Goal: Task Accomplishment & Management: Use online tool/utility

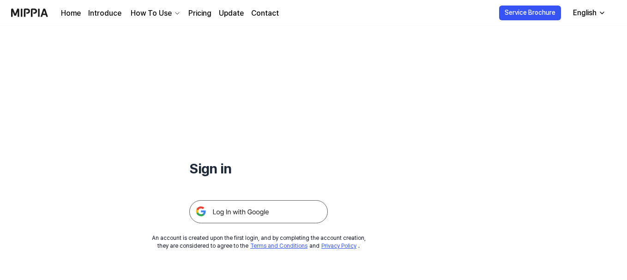
click at [263, 213] on img at bounding box center [258, 211] width 138 height 23
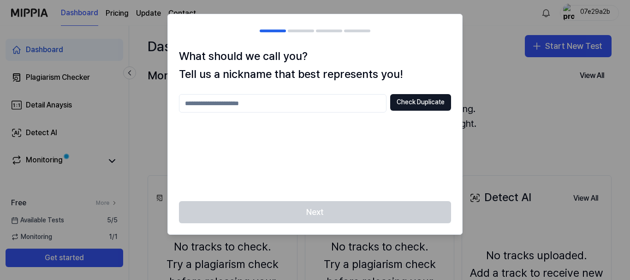
click at [351, 108] on input "text" at bounding box center [283, 103] width 208 height 18
type input "*******"
click at [399, 107] on button "Check Duplicate" at bounding box center [420, 102] width 61 height 17
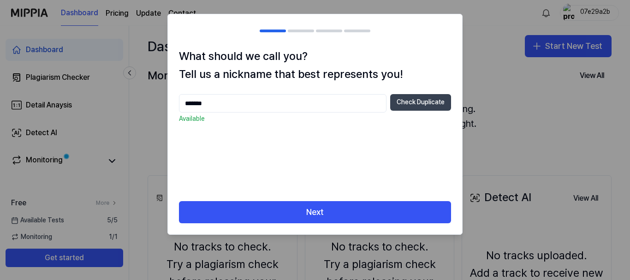
click at [432, 99] on button "Check Duplicate" at bounding box center [420, 102] width 61 height 17
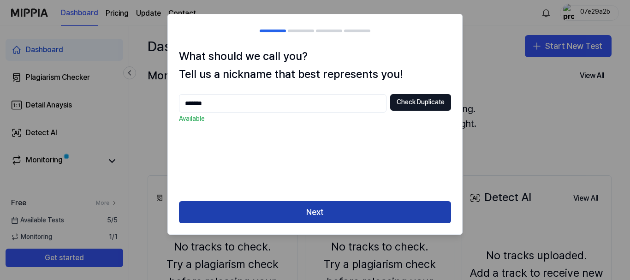
click at [352, 210] on button "Next" at bounding box center [315, 212] width 272 height 22
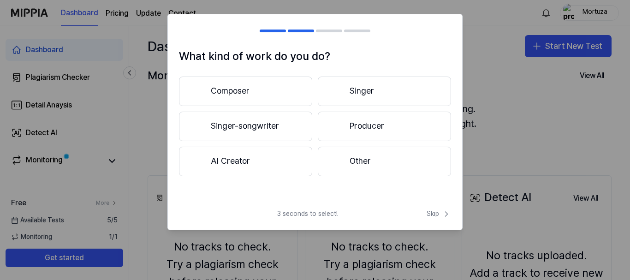
click at [283, 94] on button "Composer" at bounding box center [245, 92] width 133 height 30
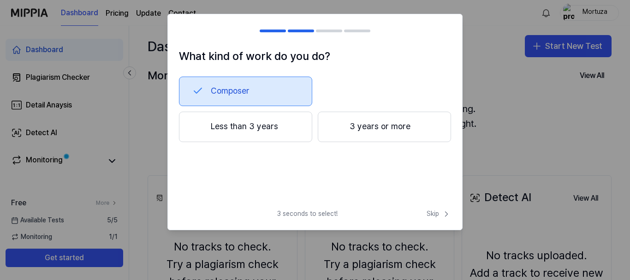
click at [282, 93] on button "Composer" at bounding box center [245, 92] width 133 height 30
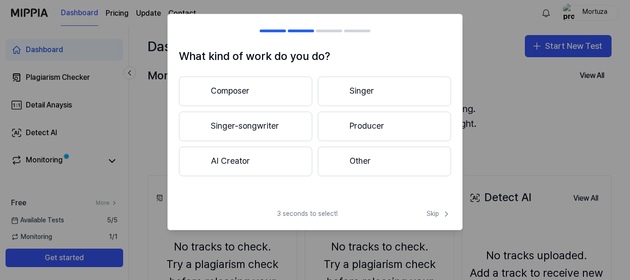
click at [282, 93] on button "Composer" at bounding box center [245, 92] width 133 height 30
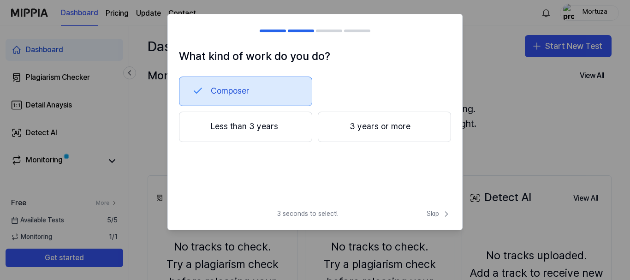
click at [283, 132] on button "Less than 3 years" at bounding box center [245, 127] width 133 height 30
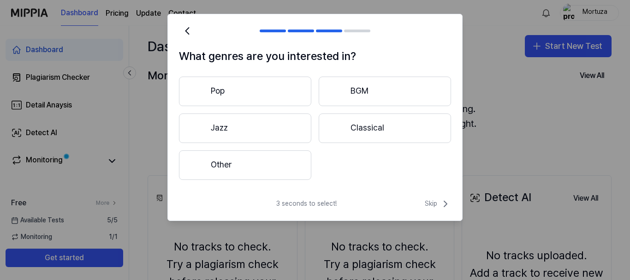
click at [358, 181] on div "What genres are you interested in? Pop BGM Jazz Classical Other" at bounding box center [315, 119] width 294 height 143
click at [380, 90] on button "BGM" at bounding box center [385, 92] width 132 height 30
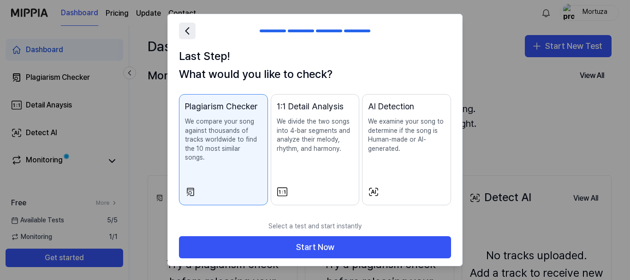
click at [190, 34] on icon at bounding box center [187, 30] width 13 height 13
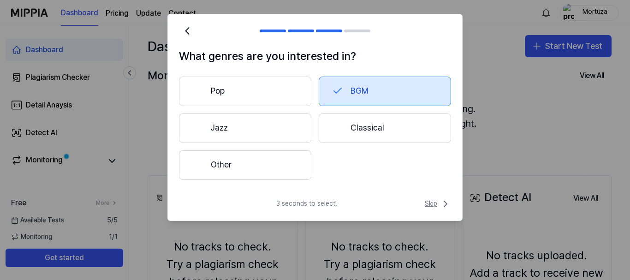
click at [440, 204] on icon at bounding box center [445, 203] width 11 height 11
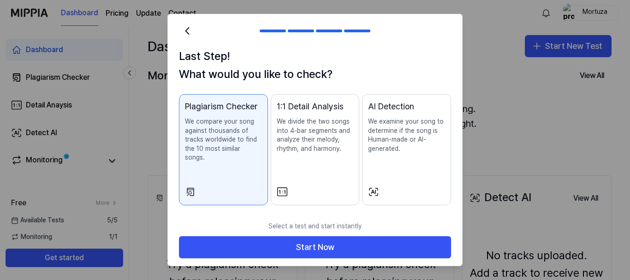
click at [398, 150] on p "We examine your song to determine if the song is Human-made or AI-generated." at bounding box center [406, 135] width 77 height 36
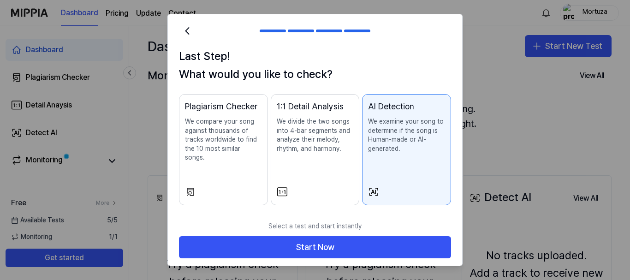
click at [346, 149] on p "We divide the two songs into 4-bar segments and analyze their melody, rhythm, a…" at bounding box center [315, 135] width 77 height 36
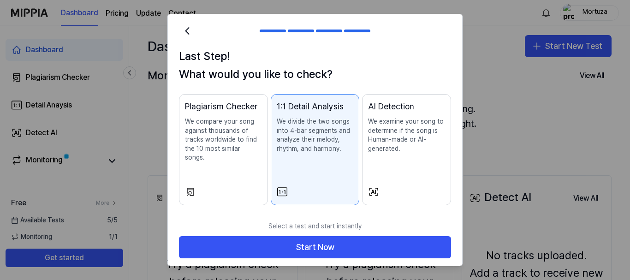
click at [223, 158] on div "Plagiarism Checker We compare your song against thousands of tracks worldwide t…" at bounding box center [223, 140] width 77 height 81
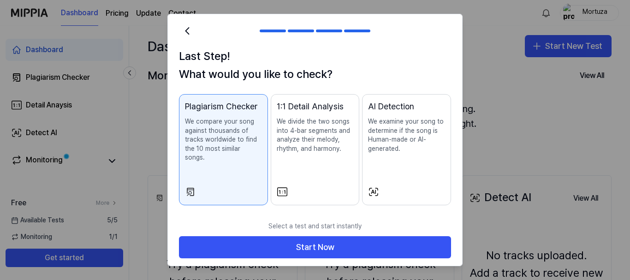
click at [278, 147] on p "We divide the two songs into 4-bar segments and analyze their melody, rhythm, a…" at bounding box center [315, 135] width 77 height 36
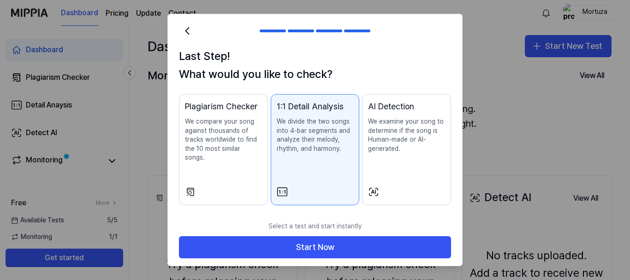
click at [381, 153] on p "We examine your song to determine if the song is Human-made or AI-generated." at bounding box center [406, 135] width 77 height 36
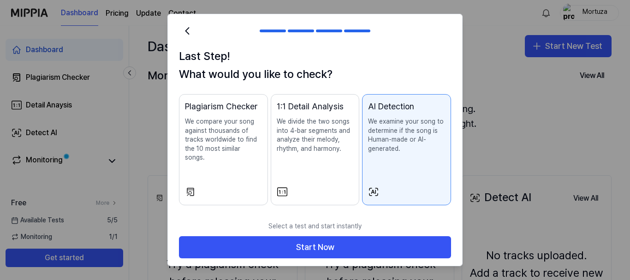
click at [298, 166] on div "1:1 Detail Analysis We divide the two songs into 4-bar segments and analyze the…" at bounding box center [315, 136] width 77 height 72
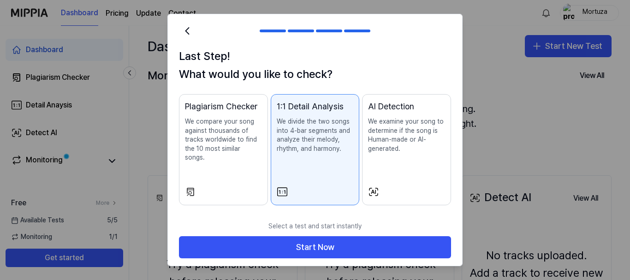
click at [296, 160] on div "1:1 Detail Analysis We divide the two songs into 4-bar segments and analyze the…" at bounding box center [315, 136] width 77 height 72
click at [244, 164] on div "Plagiarism Checker We compare your song against thousands of tracks worldwide t…" at bounding box center [223, 140] width 77 height 81
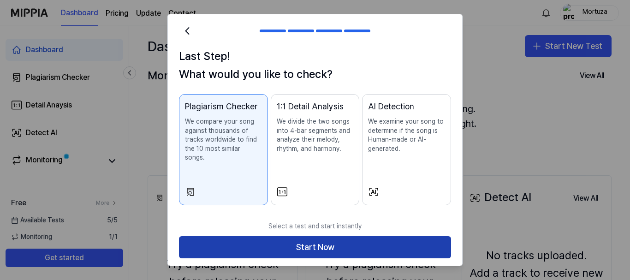
click at [306, 236] on button "Start Now" at bounding box center [315, 247] width 272 height 22
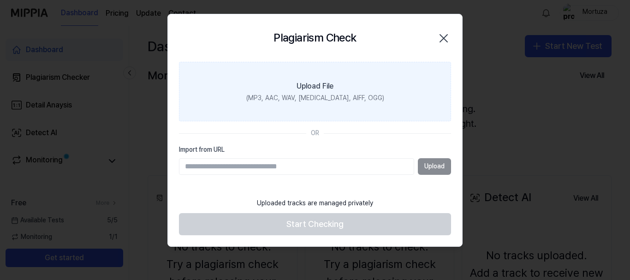
click at [322, 79] on label "Upload File (MP3, AAC, WAV, [MEDICAL_DATA], AIFF, OGG)" at bounding box center [315, 92] width 272 height 60
click at [0, 0] on input "Upload File (MP3, AAC, WAV, [MEDICAL_DATA], AIFF, OGG)" at bounding box center [0, 0] width 0 height 0
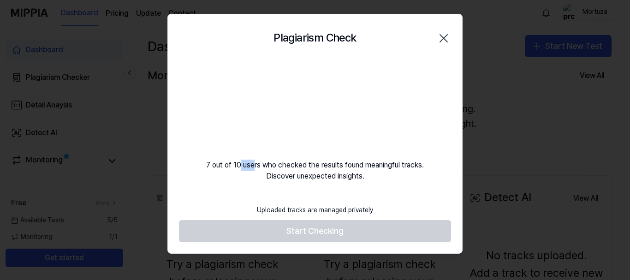
drag, startPoint x: 238, startPoint y: 169, endPoint x: 263, endPoint y: 162, distance: 26.1
click at [263, 162] on div "7 out of 10 users who checked the results found meaningful tracks. Discover une…" at bounding box center [315, 122] width 294 height 120
click at [279, 166] on div "7 out of 10 users who checked the results found meaningful tracks. Discover une…" at bounding box center [315, 122] width 294 height 120
drag, startPoint x: 326, startPoint y: 160, endPoint x: 371, endPoint y: 153, distance: 45.7
click at [371, 153] on div "7 out of 10 users who checked the results found meaningful tracks. Discover une…" at bounding box center [315, 122] width 294 height 120
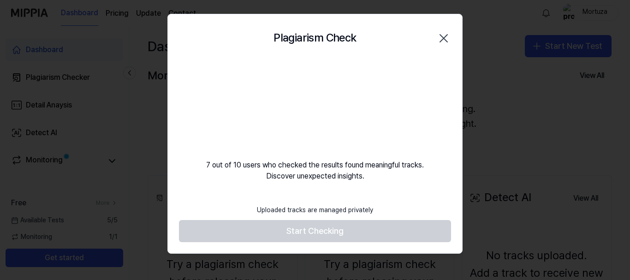
click at [394, 161] on div "7 out of 10 users who checked the results found meaningful tracks. Discover une…" at bounding box center [315, 122] width 294 height 120
drag, startPoint x: 376, startPoint y: 176, endPoint x: 391, endPoint y: 174, distance: 15.4
click at [391, 174] on div "7 out of 10 users who checked the results found meaningful tracks. Discover une…" at bounding box center [315, 122] width 294 height 120
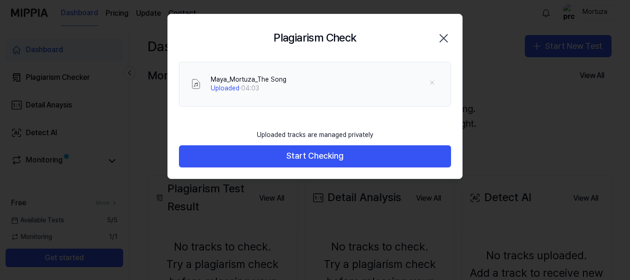
click at [348, 42] on h2 "Plagiarism Check" at bounding box center [315, 38] width 83 height 18
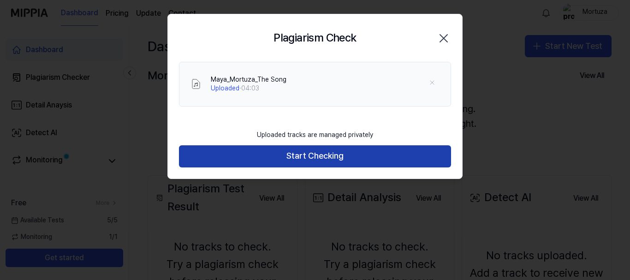
click at [332, 156] on button "Start Checking" at bounding box center [315, 156] width 272 height 22
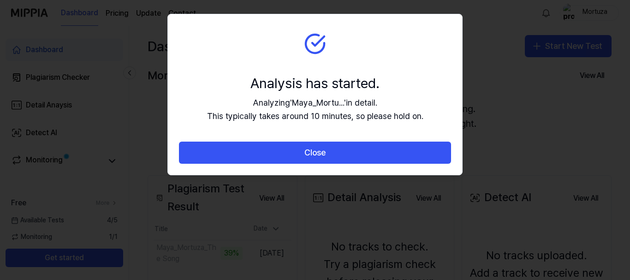
click at [359, 82] on div "Analysis has started." at bounding box center [315, 82] width 216 height 19
click at [325, 89] on div "Analysis has started." at bounding box center [315, 82] width 216 height 19
click at [337, 78] on div "Analysis has started." at bounding box center [315, 82] width 216 height 19
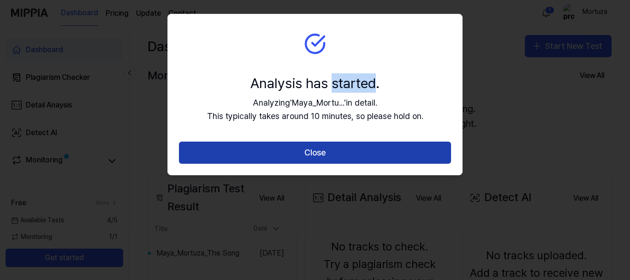
click at [324, 144] on button "Close" at bounding box center [315, 153] width 272 height 22
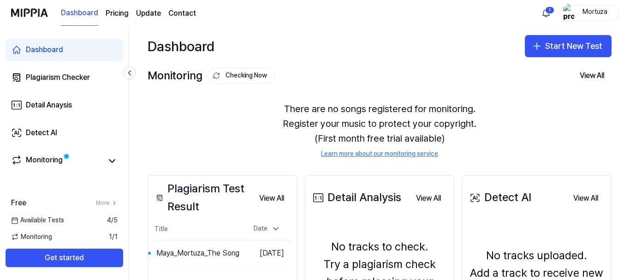
click at [293, 165] on div "Plagiarism Test Result View All Plagiarism Test Result Title Date Maya_Mortuza_…" at bounding box center [379, 282] width 501 height 250
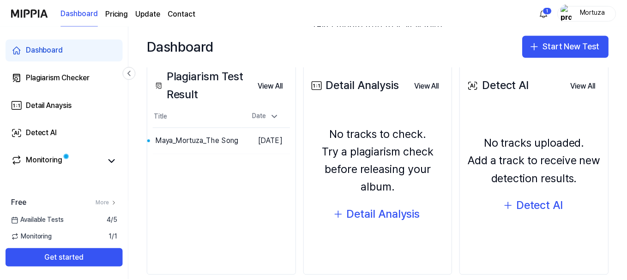
scroll to position [126, 0]
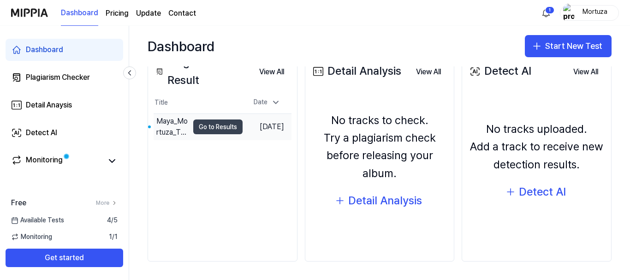
click at [222, 129] on button "Go to Results" at bounding box center [217, 127] width 49 height 15
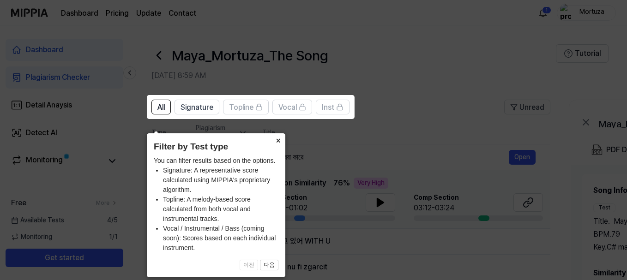
click at [279, 133] on button "×" at bounding box center [277, 139] width 15 height 13
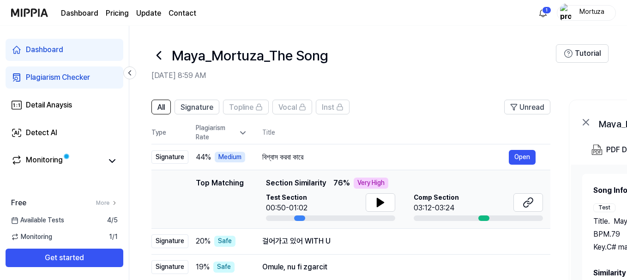
click at [383, 138] on th "Title" at bounding box center [406, 133] width 288 height 22
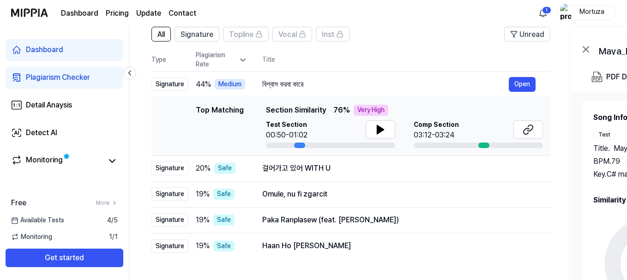
scroll to position [74, 0]
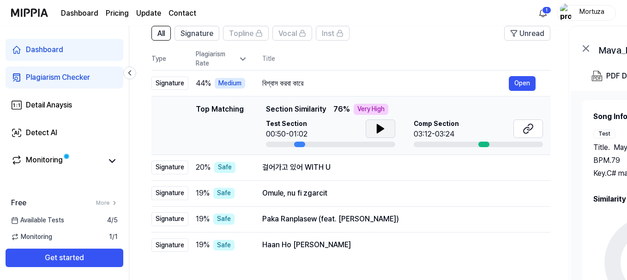
click at [378, 131] on icon at bounding box center [380, 129] width 6 height 8
click at [378, 131] on icon at bounding box center [379, 128] width 2 height 7
click at [470, 130] on div "Comp Section 03:12-03:24" at bounding box center [478, 130] width 129 height 20
click at [386, 130] on button at bounding box center [381, 129] width 30 height 18
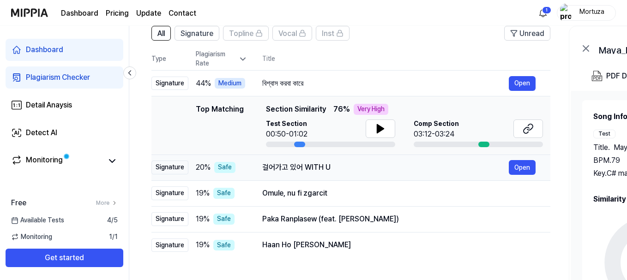
click at [348, 162] on div "걸어가고 있어 WITH U" at bounding box center [385, 167] width 246 height 11
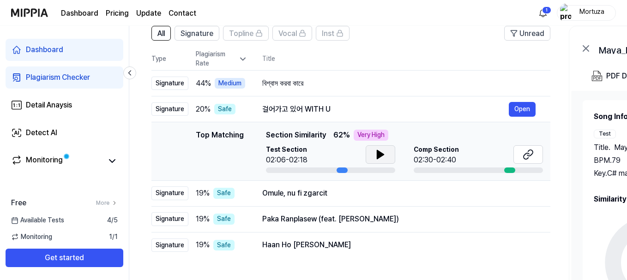
click at [388, 151] on button at bounding box center [381, 154] width 30 height 18
click at [527, 108] on button "Open" at bounding box center [522, 109] width 27 height 15
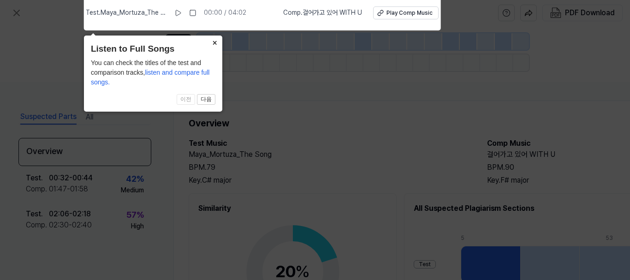
click at [216, 43] on button "×" at bounding box center [215, 42] width 15 height 13
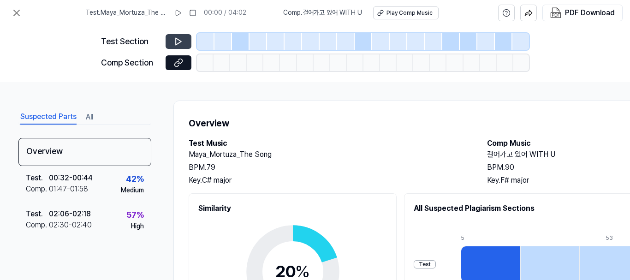
click at [182, 42] on icon at bounding box center [178, 41] width 9 height 9
click at [272, 126] on h1 "Overview" at bounding box center [478, 123] width 579 height 15
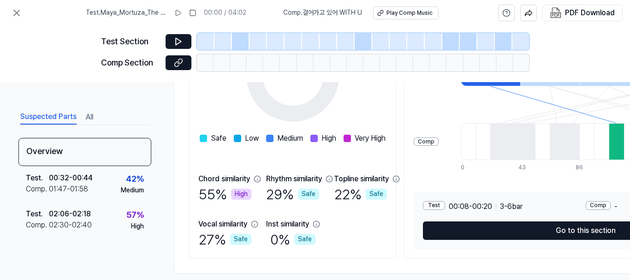
scroll to position [213, 0]
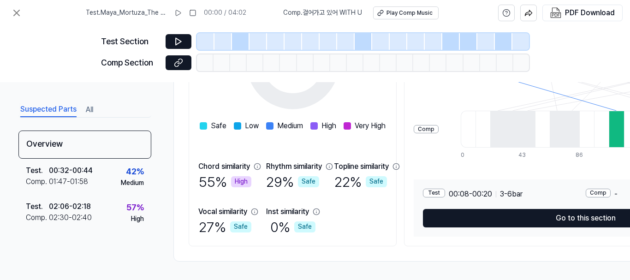
click at [190, 129] on div "Similarity 20 % Safe Low Medium High Very High Chord similarity 55 % High Rhyth…" at bounding box center [293, 115] width 208 height 262
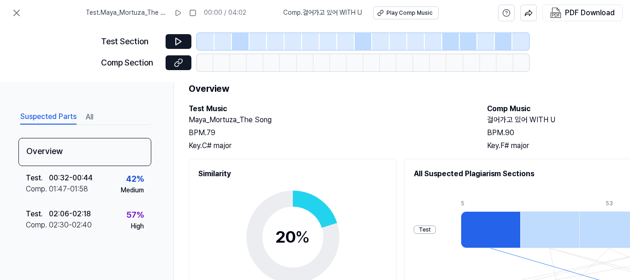
scroll to position [37, 0]
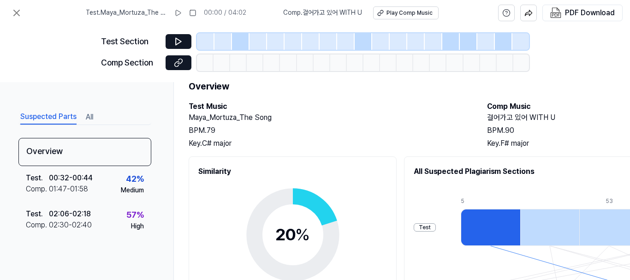
click at [315, 129] on div "BPM. 79" at bounding box center [329, 130] width 280 height 11
drag, startPoint x: 480, startPoint y: 106, endPoint x: 487, endPoint y: 112, distance: 8.5
click at [487, 112] on div "Test Music Maya_Mortuza_The Song BPM. 79 Key. C# major Comp Music 걸어가고 있어 WITH …" at bounding box center [478, 125] width 579 height 48
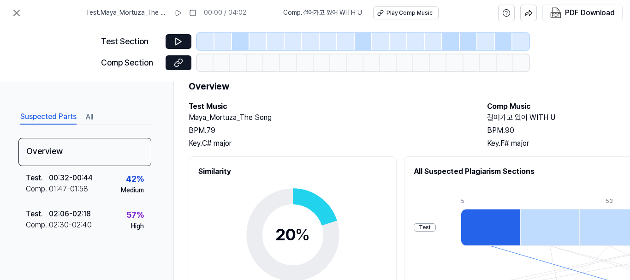
click at [483, 118] on div "Test Music Maya_Mortuza_The Song BPM. 79 Key. C# major Comp Music 걸어가고 있어 WITH …" at bounding box center [478, 125] width 579 height 48
click at [478, 123] on div "Test Music Maya_Mortuza_The Song BPM. 79 Key. C# major Comp Music 걸어가고 있어 WITH …" at bounding box center [478, 125] width 579 height 48
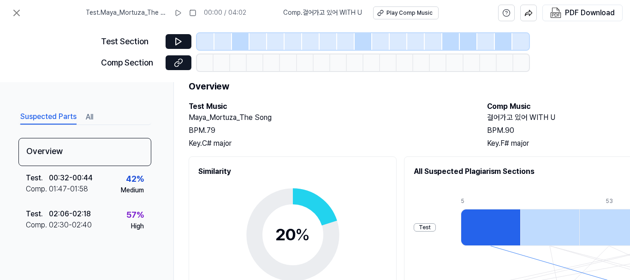
click at [468, 135] on div "BPM. 79" at bounding box center [329, 130] width 280 height 11
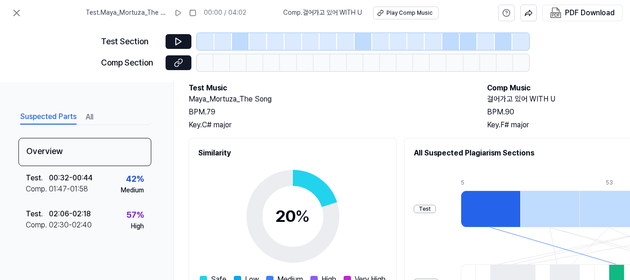
scroll to position [92, 0]
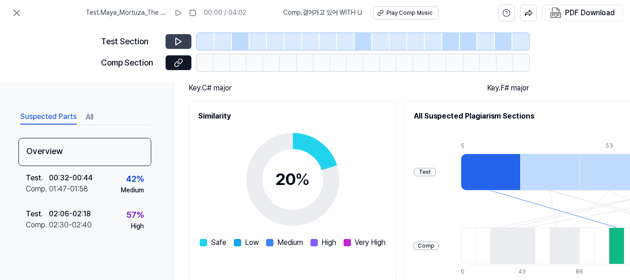
click at [180, 39] on icon at bounding box center [178, 41] width 9 height 9
click at [331, 162] on circle at bounding box center [292, 179] width 77 height 77
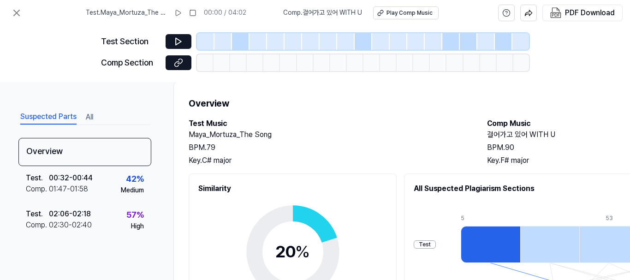
scroll to position [18, 0]
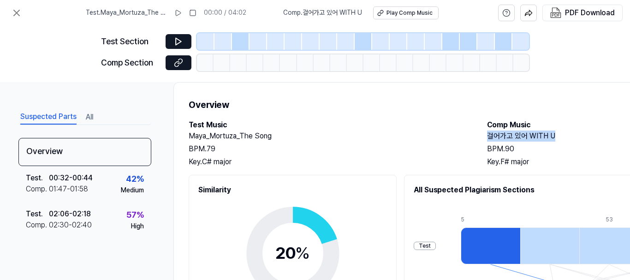
drag, startPoint x: 480, startPoint y: 135, endPoint x: 626, endPoint y: 141, distance: 146.0
click at [626, 141] on div "Test Music Maya_Mortuza_The Song BPM. 79 Key. C# major Comp Music 걸어가고 있어 WITH …" at bounding box center [478, 144] width 579 height 48
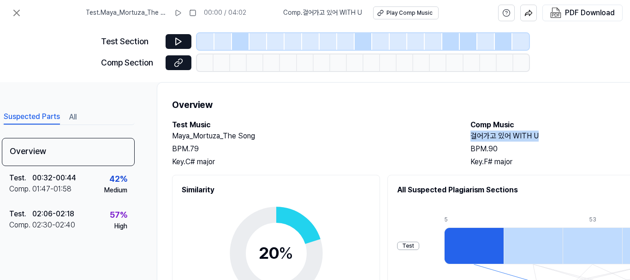
copy h2 "걸어가고 있어 WITH U"
click at [270, 150] on div "BPM. 79" at bounding box center [312, 149] width 280 height 11
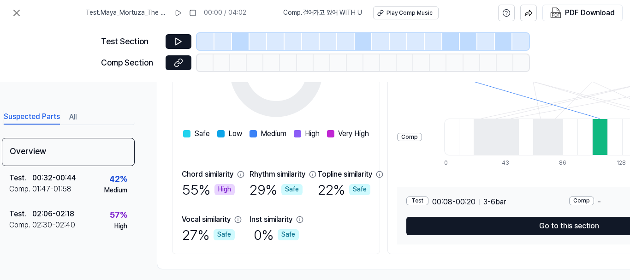
scroll to position [213, 17]
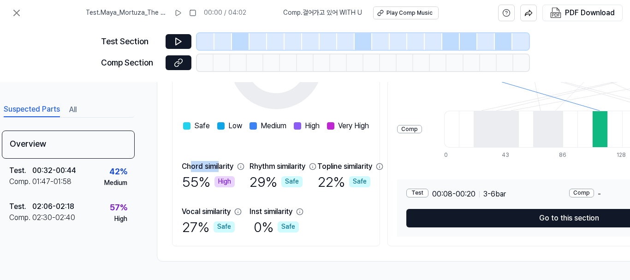
drag, startPoint x: 193, startPoint y: 164, endPoint x: 221, endPoint y: 162, distance: 27.8
click at [221, 162] on div "Chord similarity" at bounding box center [208, 166] width 52 height 11
drag, startPoint x: 271, startPoint y: 207, endPoint x: 290, endPoint y: 206, distance: 19.4
click at [290, 206] on div "Inst similarity" at bounding box center [271, 211] width 43 height 11
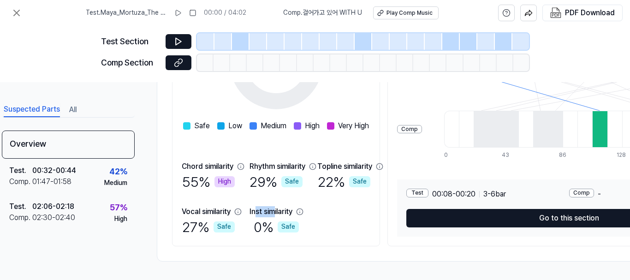
click at [290, 206] on div "Inst similarity" at bounding box center [271, 211] width 43 height 11
click at [328, 200] on div "Chord similarity 55 % High Rhythm similarity 29 % Safe Topline similarity 22 % …" at bounding box center [276, 199] width 189 height 76
click at [506, 193] on span "3 - 6 bar" at bounding box center [495, 194] width 23 height 11
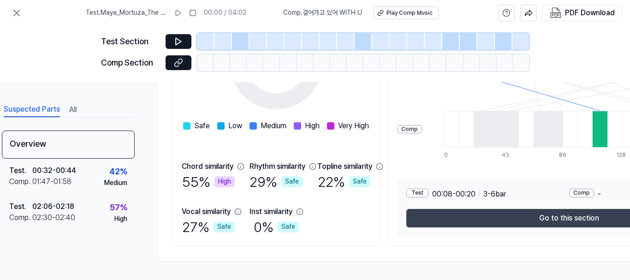
click at [561, 215] on button "Go to this section" at bounding box center [569, 218] width 325 height 18
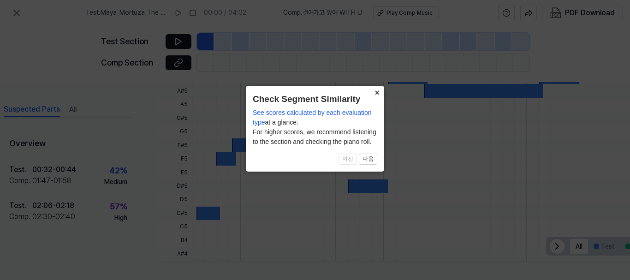
click at [378, 91] on button "×" at bounding box center [377, 92] width 15 height 13
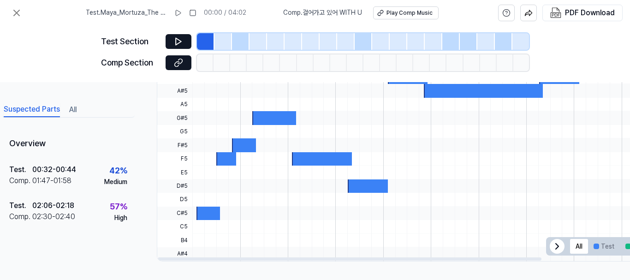
click at [276, 110] on div at bounding box center [573, 132] width 762 height 258
click at [276, 111] on div at bounding box center [274, 117] width 44 height 13
drag, startPoint x: 276, startPoint y: 110, endPoint x: 277, endPoint y: 132, distance: 22.2
click at [277, 132] on div at bounding box center [573, 132] width 762 height 258
click at [178, 39] on icon at bounding box center [178, 41] width 9 height 9
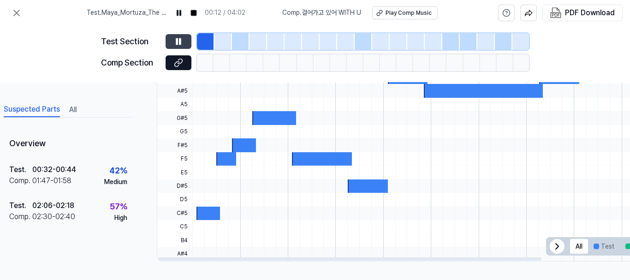
drag, startPoint x: 237, startPoint y: 148, endPoint x: 261, endPoint y: 133, distance: 28.6
click at [261, 133] on div at bounding box center [573, 132] width 762 height 258
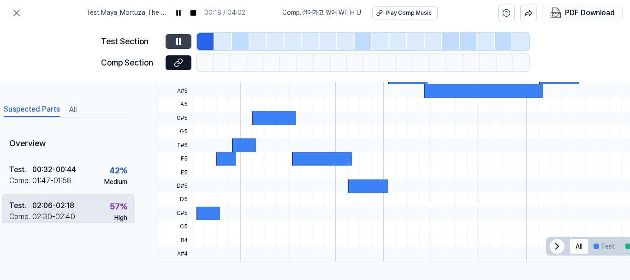
click at [112, 210] on div "57 %" at bounding box center [119, 206] width 18 height 13
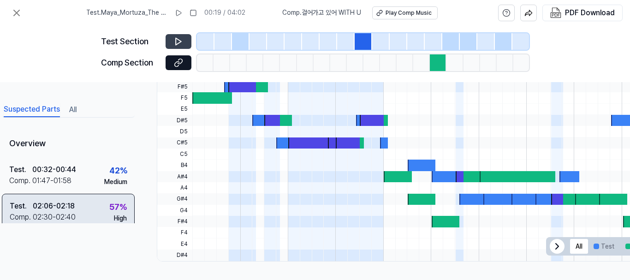
click at [112, 210] on div "57 %" at bounding box center [118, 207] width 18 height 13
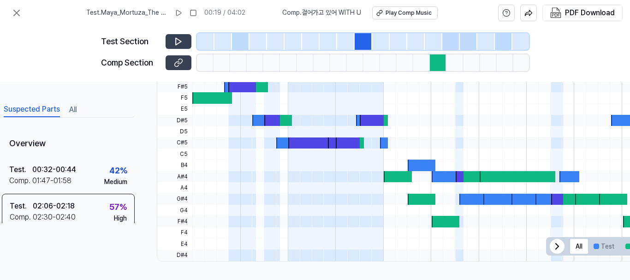
click at [185, 60] on button at bounding box center [179, 62] width 26 height 15
drag, startPoint x: 360, startPoint y: 187, endPoint x: 360, endPoint y: 165, distance: 21.7
click at [360, 165] on div at bounding box center [372, 132] width 24 height 258
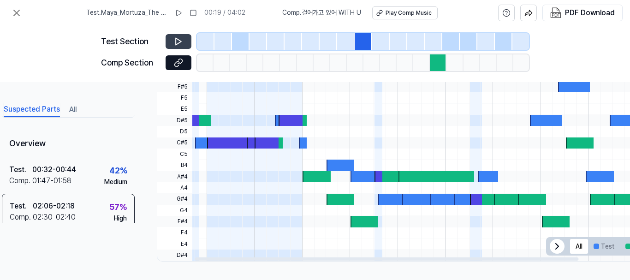
drag, startPoint x: 352, startPoint y: 182, endPoint x: 256, endPoint y: 177, distance: 96.1
click at [256, 177] on div at bounding box center [267, 132] width 24 height 258
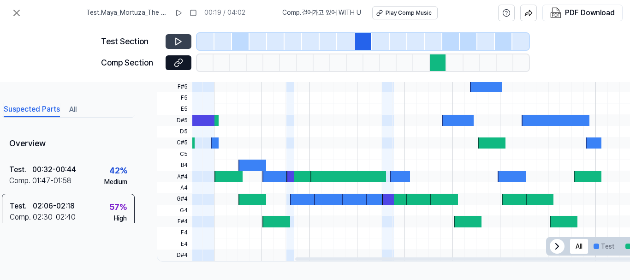
drag, startPoint x: 368, startPoint y: 171, endPoint x: 266, endPoint y: 156, distance: 103.1
click at [266, 156] on div at bounding box center [404, 132] width 762 height 258
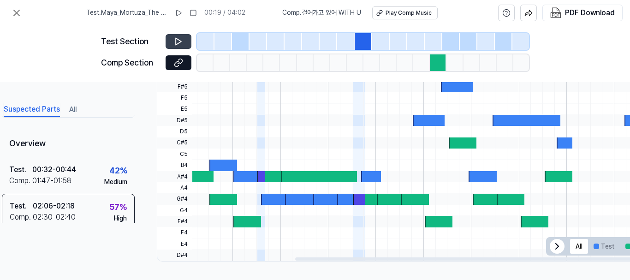
scroll to position [0, 244]
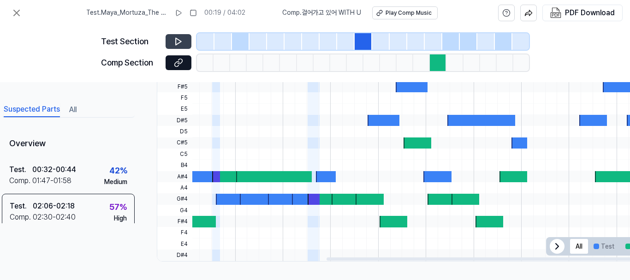
drag, startPoint x: 360, startPoint y: 161, endPoint x: 272, endPoint y: 140, distance: 90.1
click at [272, 140] on div at bounding box center [330, 132] width 762 height 258
drag, startPoint x: 368, startPoint y: 156, endPoint x: 305, endPoint y: 147, distance: 63.9
click at [305, 3] on div at bounding box center [330, 3] width 762 height 0
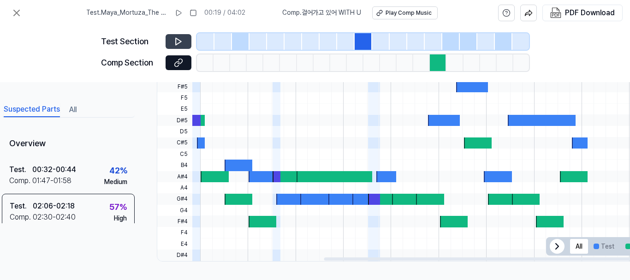
drag, startPoint x: 386, startPoint y: 141, endPoint x: 551, endPoint y: 161, distance: 165.9
click at [551, 3] on div at bounding box center [390, 3] width 762 height 0
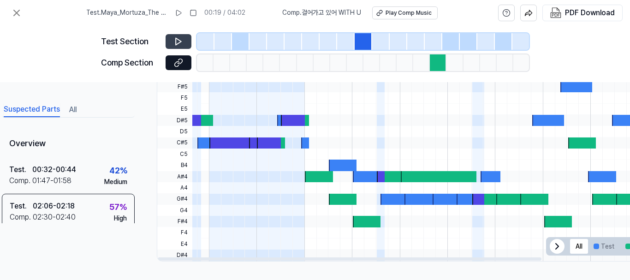
scroll to position [0, 0]
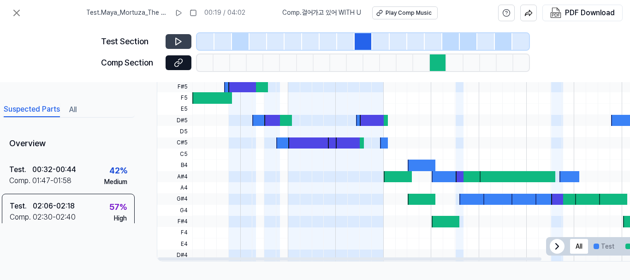
drag, startPoint x: 429, startPoint y: 170, endPoint x: 630, endPoint y: 190, distance: 202.3
click at [630, 190] on div "Suspected Parts All Overview Test . 00:32 - 00:44 Comp . 01:47 - 01:58 42 % Med…" at bounding box center [315, 181] width 630 height 198
drag, startPoint x: 481, startPoint y: 169, endPoint x: 531, endPoint y: 181, distance: 50.8
click at [531, 181] on div at bounding box center [573, 132] width 762 height 258
click at [603, 240] on button "Test" at bounding box center [604, 246] width 32 height 15
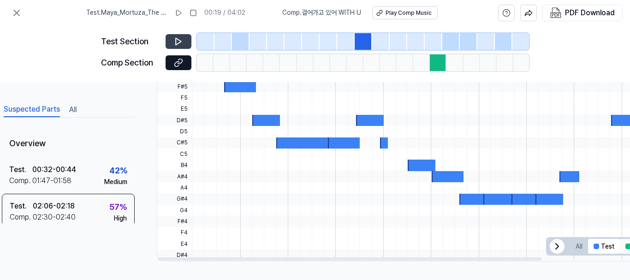
click at [623, 245] on button "Comp" at bounding box center [638, 246] width 36 height 15
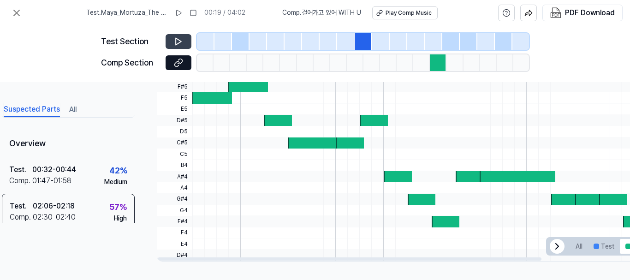
click at [460, 205] on div at bounding box center [573, 210] width 762 height 11
click at [580, 242] on button "All" at bounding box center [579, 246] width 18 height 15
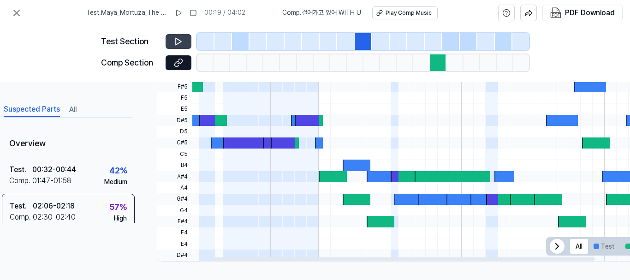
drag, startPoint x: 368, startPoint y: 114, endPoint x: 291, endPoint y: 157, distance: 88.5
click at [291, 157] on div at bounding box center [508, 132] width 762 height 258
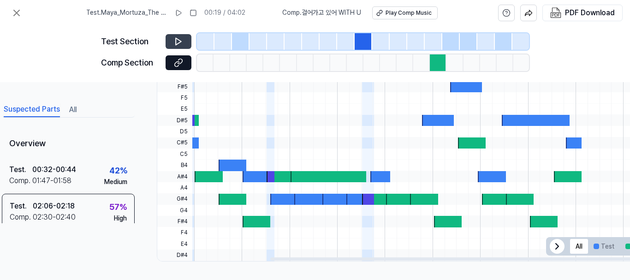
drag, startPoint x: 406, startPoint y: 153, endPoint x: 242, endPoint y: 137, distance: 164.2
click at [242, 3] on div at bounding box center [384, 3] width 762 height 0
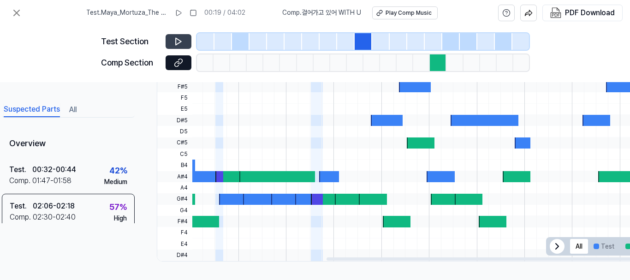
scroll to position [0, 244]
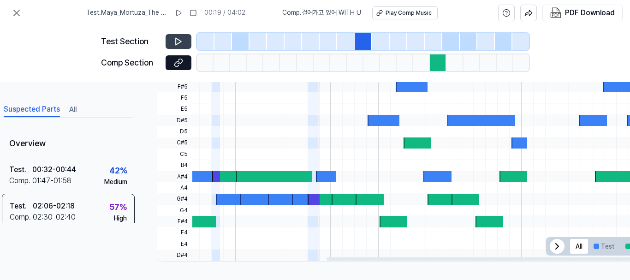
drag, startPoint x: 421, startPoint y: 154, endPoint x: 291, endPoint y: 137, distance: 131.8
click at [291, 3] on div at bounding box center [330, 3] width 762 height 0
drag, startPoint x: 456, startPoint y: 166, endPoint x: 369, endPoint y: 152, distance: 88.3
click at [369, 3] on div at bounding box center [330, 3] width 762 height 0
click at [11, 11] on icon at bounding box center [16, 12] width 11 height 11
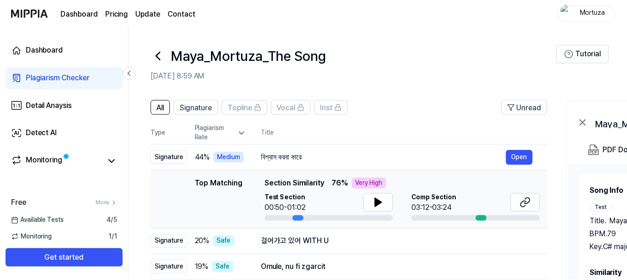
scroll to position [74, 0]
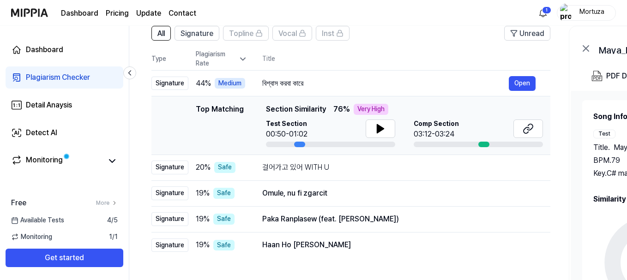
click at [182, 138] on div "Top Matching Top Matching Section Similarity 76 % Very High Test Section 00:50-…" at bounding box center [351, 125] width 384 height 43
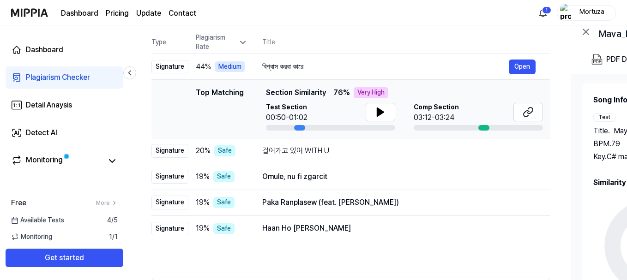
scroll to position [92, 0]
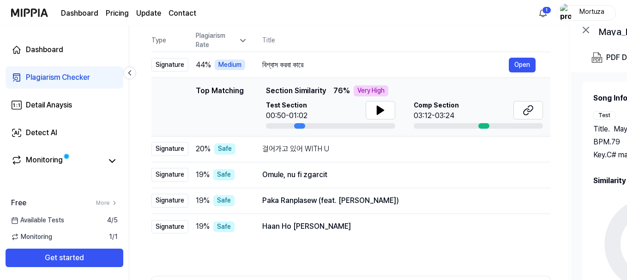
click at [137, 128] on div "All Signature Topline Vocal Inst Unread All Signature Topline Vocal Inst Type P…" at bounding box center [501, 185] width 744 height 375
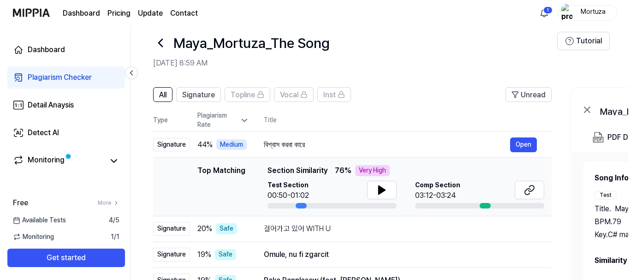
scroll to position [0, 0]
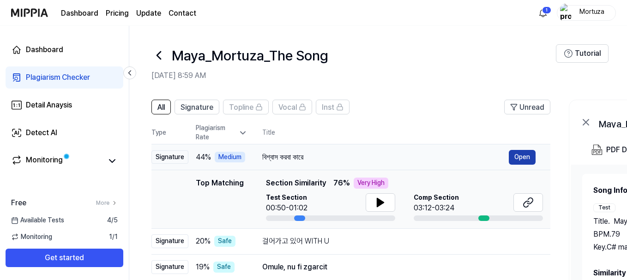
click at [523, 155] on button "Open" at bounding box center [522, 157] width 27 height 15
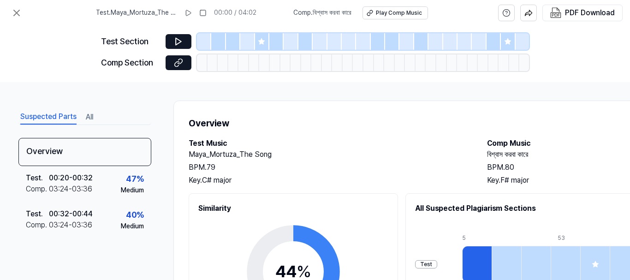
click at [260, 126] on h1 "Overview" at bounding box center [478, 123] width 579 height 15
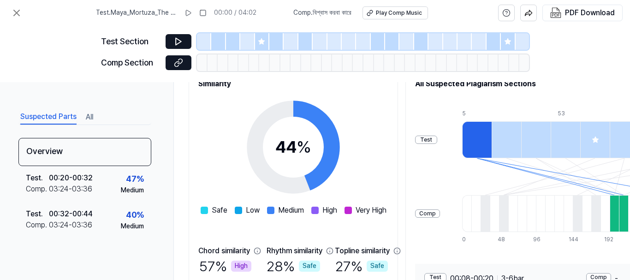
scroll to position [166, 0]
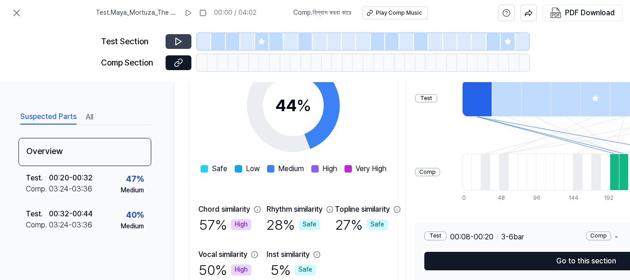
click at [179, 42] on icon at bounding box center [179, 41] width 6 height 7
click at [252, 106] on div "44 % Safe Low Medium High Very High" at bounding box center [294, 111] width 186 height 126
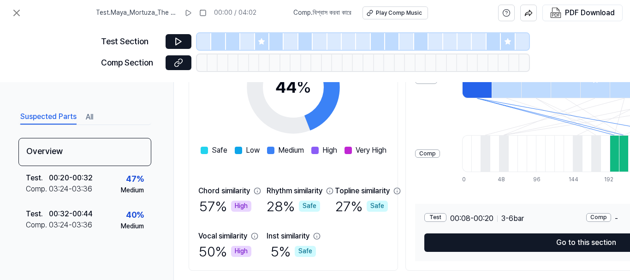
scroll to position [213, 0]
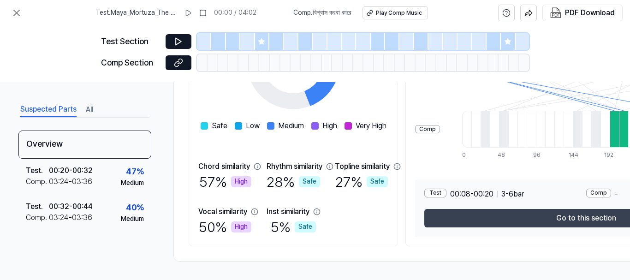
click at [500, 217] on button "Go to this section" at bounding box center [587, 218] width 324 height 18
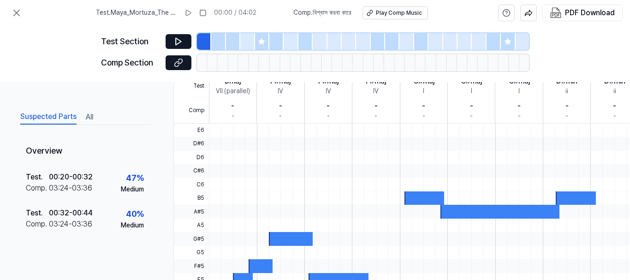
click at [368, 182] on div at bounding box center [590, 184] width 762 height 13
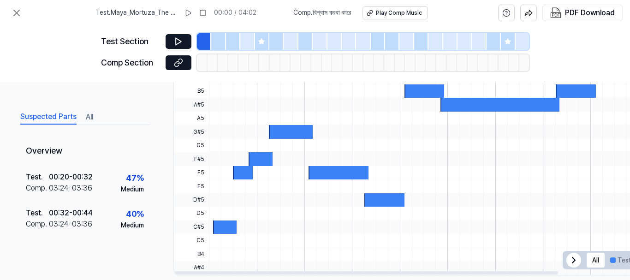
scroll to position [319, 0]
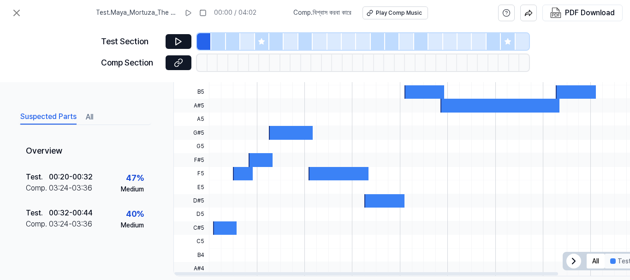
click at [618, 261] on button "Test" at bounding box center [621, 261] width 32 height 15
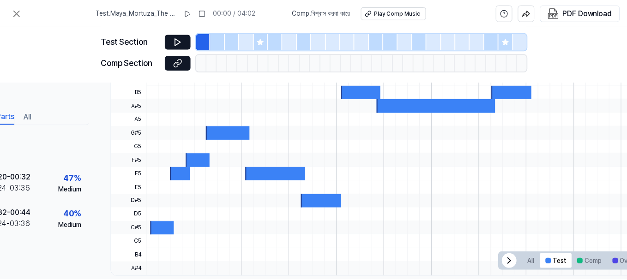
scroll to position [319, 119]
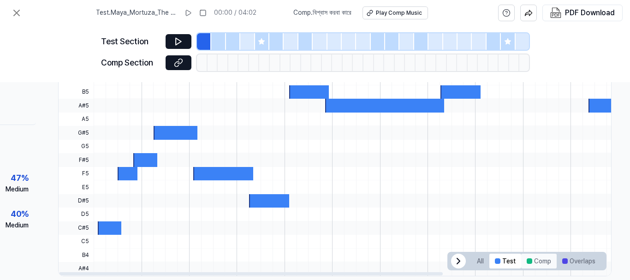
click at [538, 260] on button "Comp" at bounding box center [540, 261] width 36 height 15
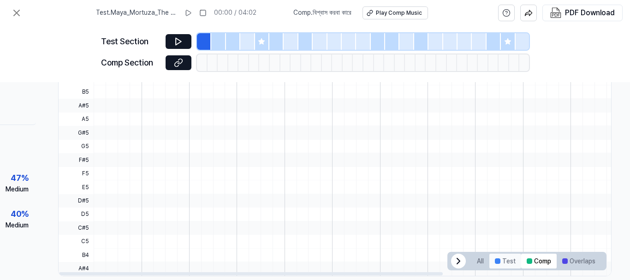
click at [513, 262] on button "Test" at bounding box center [506, 261] width 32 height 15
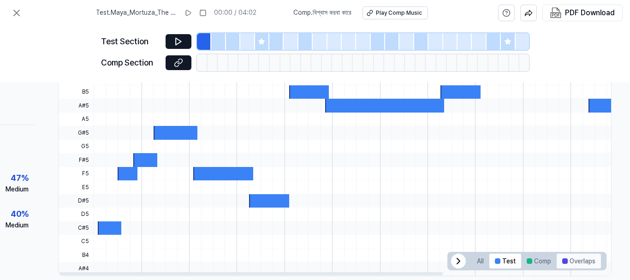
click at [565, 259] on button "Overlaps" at bounding box center [579, 261] width 44 height 15
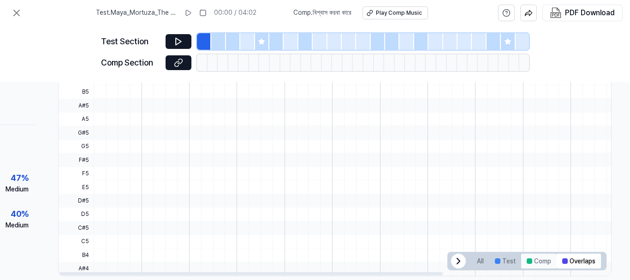
click at [549, 261] on button "Comp" at bounding box center [540, 261] width 36 height 15
click at [510, 261] on button "Test" at bounding box center [506, 261] width 32 height 15
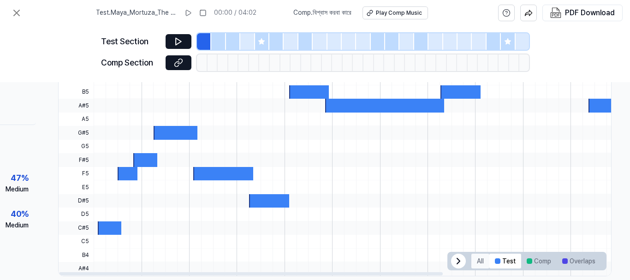
click at [480, 264] on button "All" at bounding box center [481, 261] width 18 height 15
click at [178, 63] on icon at bounding box center [180, 61] width 5 height 5
click at [19, 14] on icon at bounding box center [16, 12] width 11 height 11
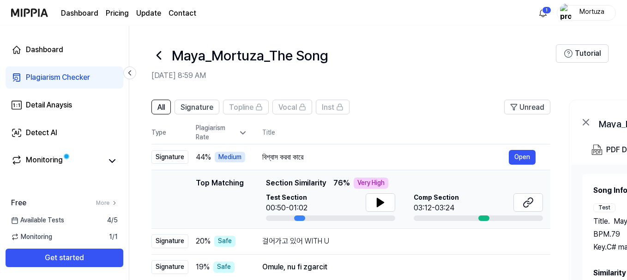
click at [409, 140] on th "Title" at bounding box center [406, 133] width 288 height 22
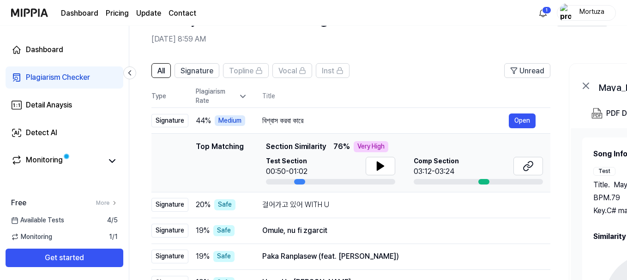
scroll to position [37, 0]
click at [385, 168] on button at bounding box center [381, 165] width 30 height 18
click at [344, 182] on div at bounding box center [330, 182] width 129 height 6
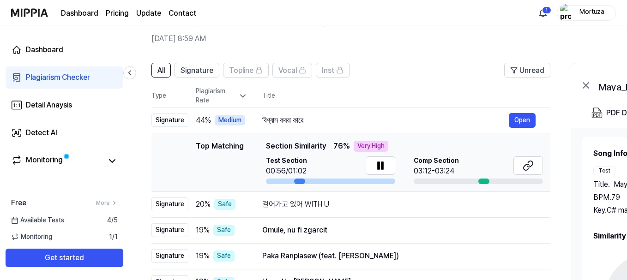
drag, startPoint x: 302, startPoint y: 179, endPoint x: 332, endPoint y: 182, distance: 30.6
click at [332, 182] on div at bounding box center [330, 182] width 129 height 6
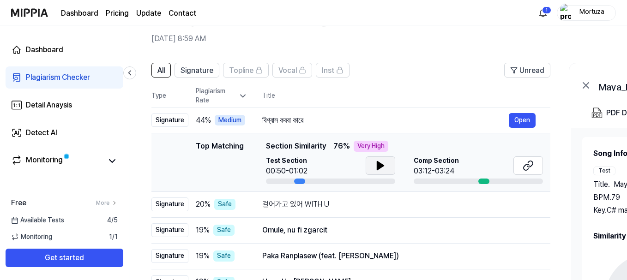
click at [380, 160] on button at bounding box center [381, 165] width 30 height 18
click at [534, 163] on button at bounding box center [528, 165] width 30 height 18
click at [144, 186] on div "All Signature Topline Vocal Inst Unread All Signature Topline Vocal Inst Type P…" at bounding box center [501, 241] width 744 height 375
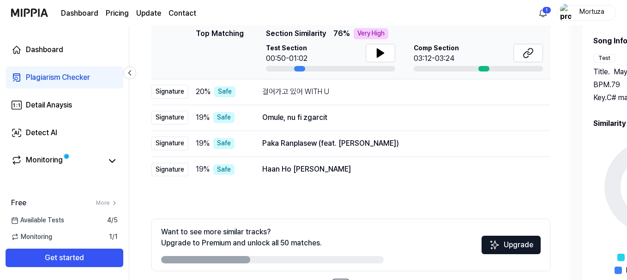
scroll to position [148, 0]
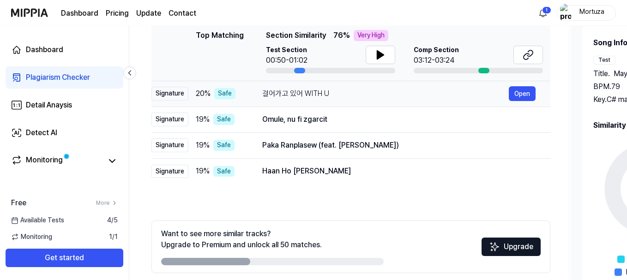
click at [291, 91] on div "걸어가고 있어 WITH U" at bounding box center [385, 93] width 246 height 11
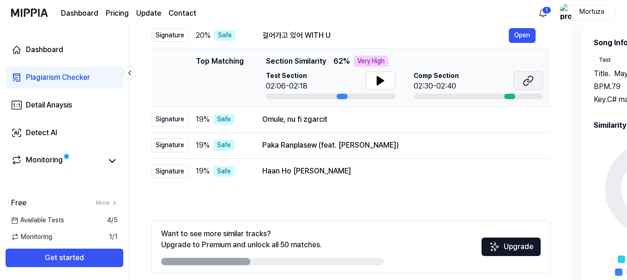
click at [526, 75] on button at bounding box center [528, 81] width 30 height 18
click at [381, 81] on icon at bounding box center [380, 81] width 6 height 8
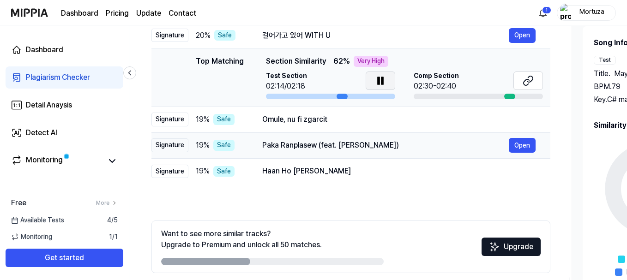
click at [359, 153] on td "Paka Ranplasew (feat. [PERSON_NAME]) Open" at bounding box center [398, 145] width 303 height 26
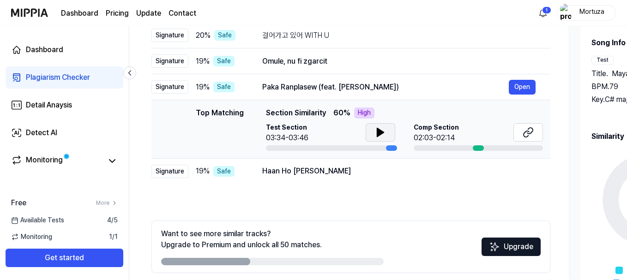
click at [381, 126] on button at bounding box center [381, 132] width 30 height 18
click at [527, 132] on icon at bounding box center [527, 132] width 11 height 11
click at [360, 206] on div "All Signature Topline Vocal Inst Unread All Signature Topline Vocal Inst Type P…" at bounding box center [350, 125] width 399 height 347
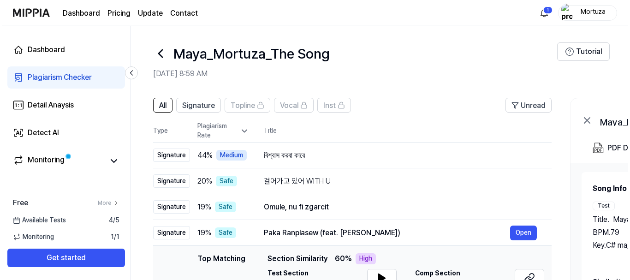
scroll to position [0, 0]
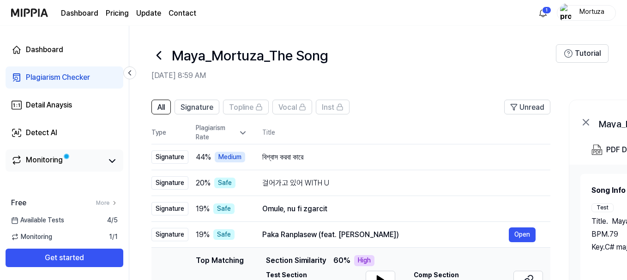
click at [88, 170] on div "Monitoring" at bounding box center [65, 161] width 118 height 22
click at [28, 160] on div "Monitoring" at bounding box center [44, 161] width 37 height 13
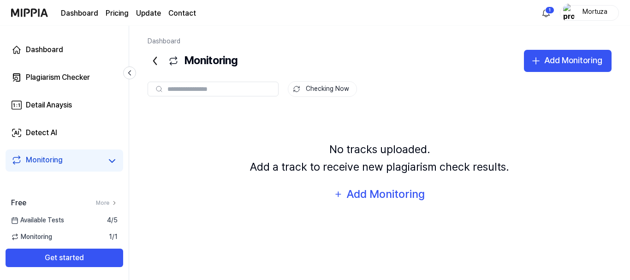
click at [252, 132] on div "No tracks uploaded. Add a track to receive new plagiarism check results. Add Mo…" at bounding box center [380, 173] width 464 height 129
click at [294, 127] on div "No tracks uploaded. Add a track to receive new plagiarism check results. Add Mo…" at bounding box center [380, 173] width 464 height 129
click at [36, 18] on img at bounding box center [29, 12] width 37 height 25
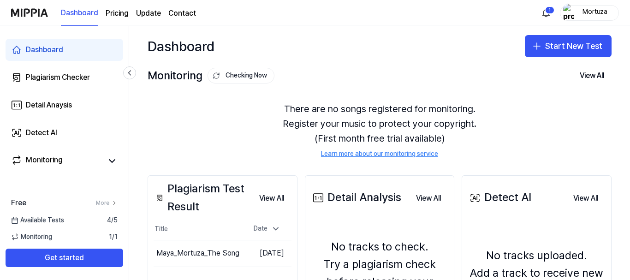
click at [328, 42] on div "Dashboard Start New Test" at bounding box center [379, 46] width 501 height 41
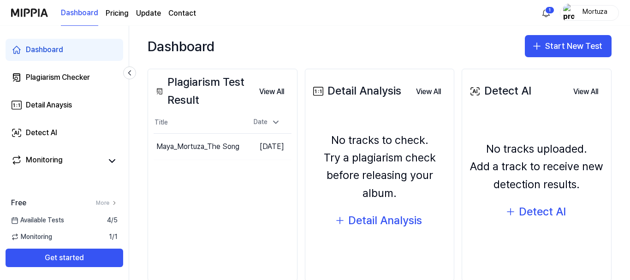
scroll to position [126, 0]
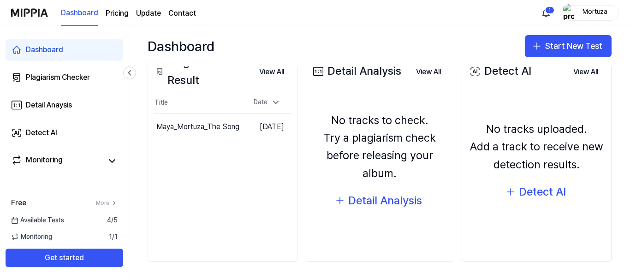
click at [222, 142] on div "Plagiarism Test Result View All Plagiarism Test Result Title Date Maya_Mortuza_…" at bounding box center [223, 155] width 150 height 213
click at [226, 189] on div "Plagiarism Test Result View All Plagiarism Test Result Title Date Maya_Mortuza_…" at bounding box center [223, 155] width 150 height 213
click at [362, 211] on button "Detail Analysis" at bounding box center [379, 201] width 103 height 22
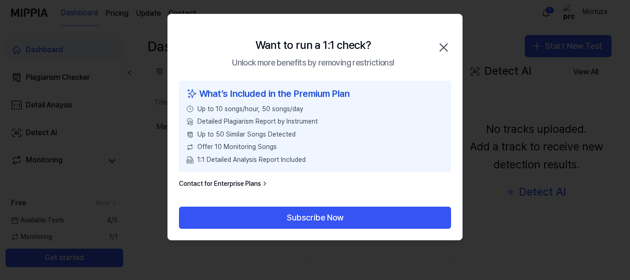
click at [446, 48] on icon "button" at bounding box center [444, 47] width 15 height 15
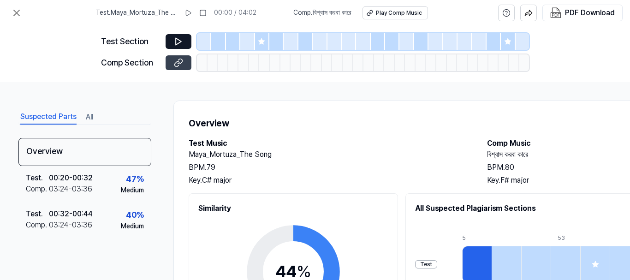
click at [177, 57] on button at bounding box center [179, 62] width 26 height 15
click at [347, 81] on div "Test Section Comp Section" at bounding box center [315, 54] width 428 height 56
click at [331, 120] on h1 "Overview" at bounding box center [478, 123] width 579 height 15
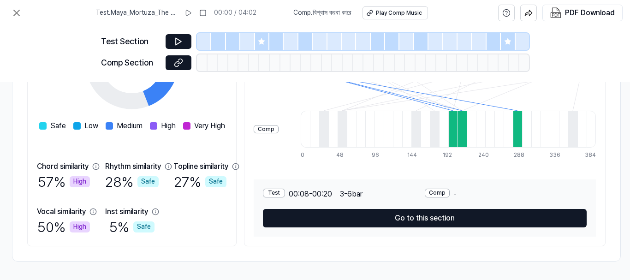
scroll to position [213, 174]
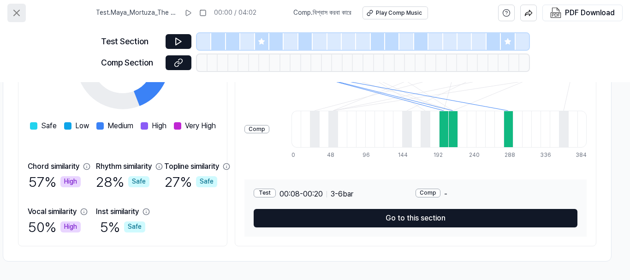
click at [13, 13] on icon at bounding box center [16, 12] width 11 height 11
click at [385, 12] on div "Play Comp Music" at bounding box center [399, 13] width 46 height 8
click at [185, 11] on icon at bounding box center [188, 12] width 7 height 7
click at [15, 13] on icon at bounding box center [16, 12] width 11 height 11
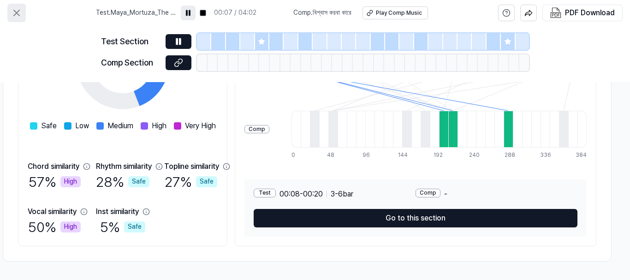
click at [15, 13] on icon at bounding box center [16, 12] width 11 height 11
click at [66, 65] on div "Test Section Comp Section" at bounding box center [315, 54] width 630 height 56
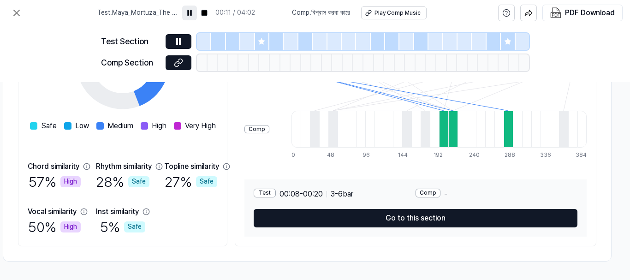
click at [180, 105] on icon at bounding box center [122, 62] width 115 height 115
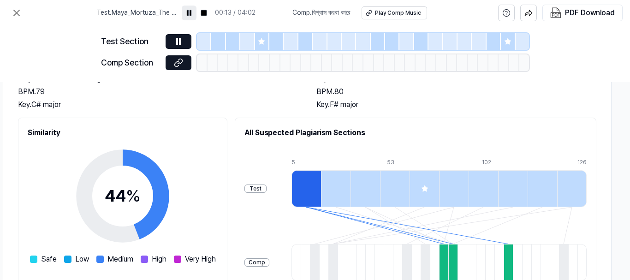
scroll to position [0, 174]
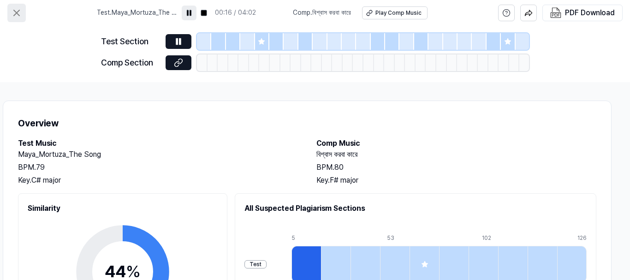
click at [14, 12] on icon at bounding box center [16, 12] width 11 height 11
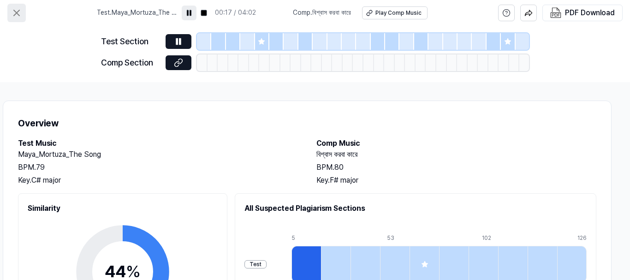
click at [14, 12] on icon at bounding box center [16, 12] width 11 height 11
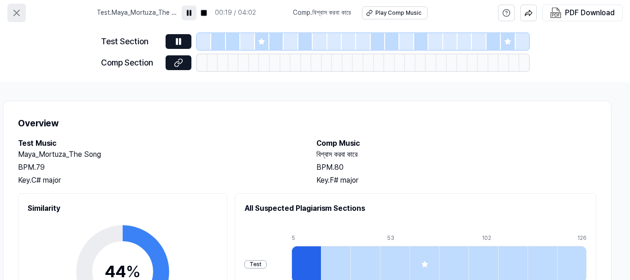
click at [14, 12] on icon at bounding box center [16, 12] width 11 height 11
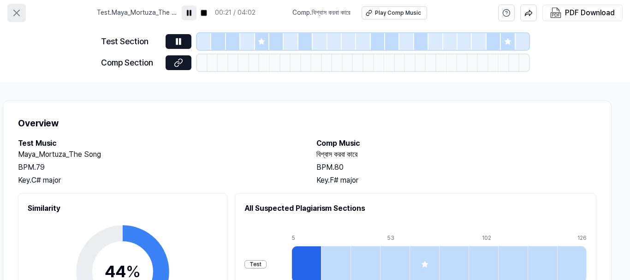
click at [14, 12] on icon at bounding box center [16, 12] width 11 height 11
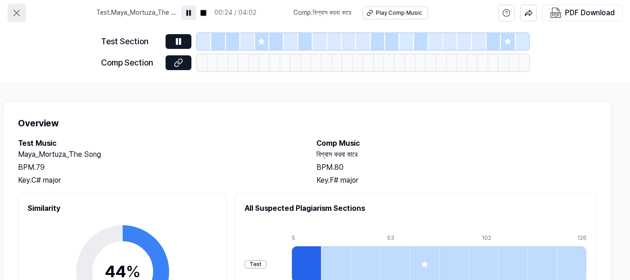
click at [14, 12] on icon at bounding box center [16, 12] width 11 height 11
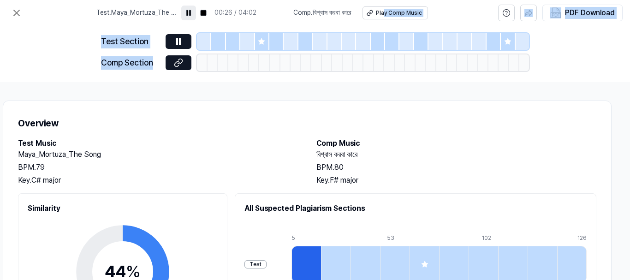
drag, startPoint x: 284, startPoint y: 55, endPoint x: 390, endPoint y: -27, distance: 134.3
click at [390, 0] on html "Test . Maya_Mortuza_The Song 00:26 / 04:02 Comp . বিশ্বাস করবা কারে Play Comp M…" at bounding box center [315, 140] width 630 height 280
